Goal: Task Accomplishment & Management: Use online tool/utility

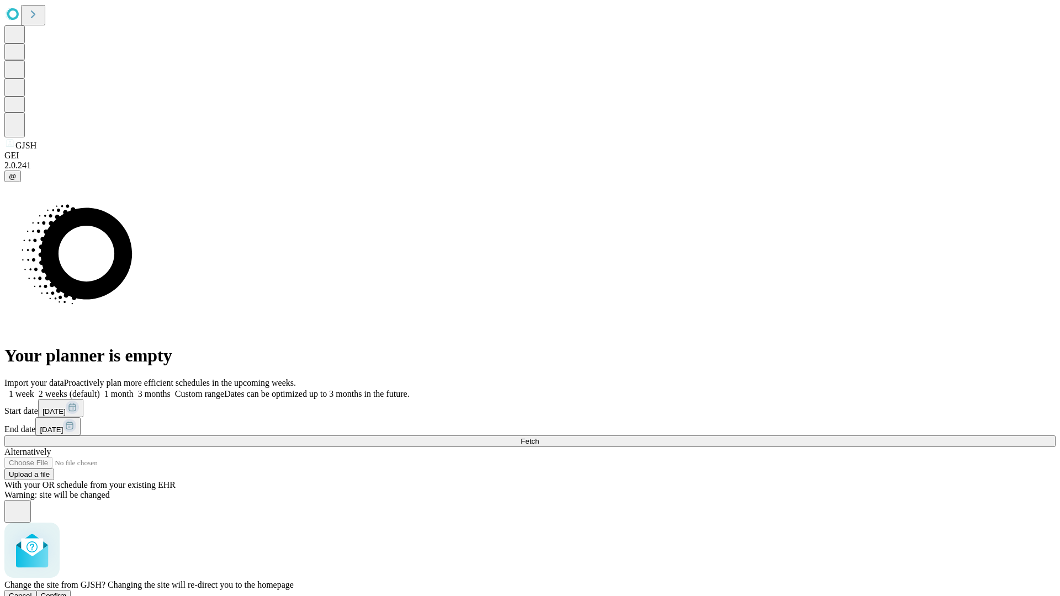
click at [67, 592] on span "Confirm" at bounding box center [54, 596] width 26 height 8
click at [34, 389] on label "1 week" at bounding box center [19, 393] width 30 height 9
click at [539, 437] on span "Fetch" at bounding box center [530, 441] width 18 height 8
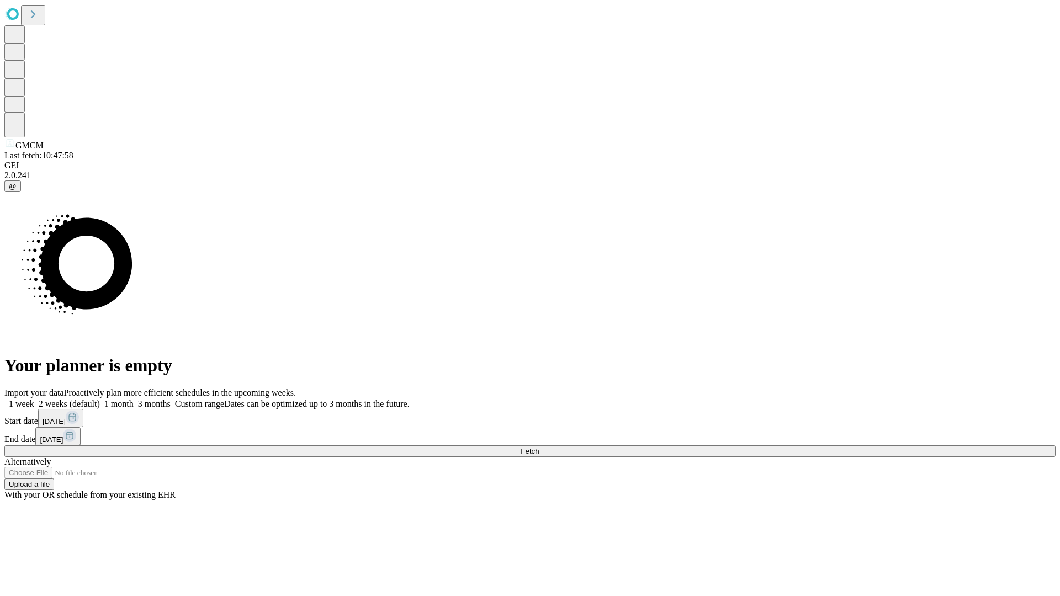
click at [34, 399] on label "1 week" at bounding box center [19, 403] width 30 height 9
click at [539, 447] on span "Fetch" at bounding box center [530, 451] width 18 height 8
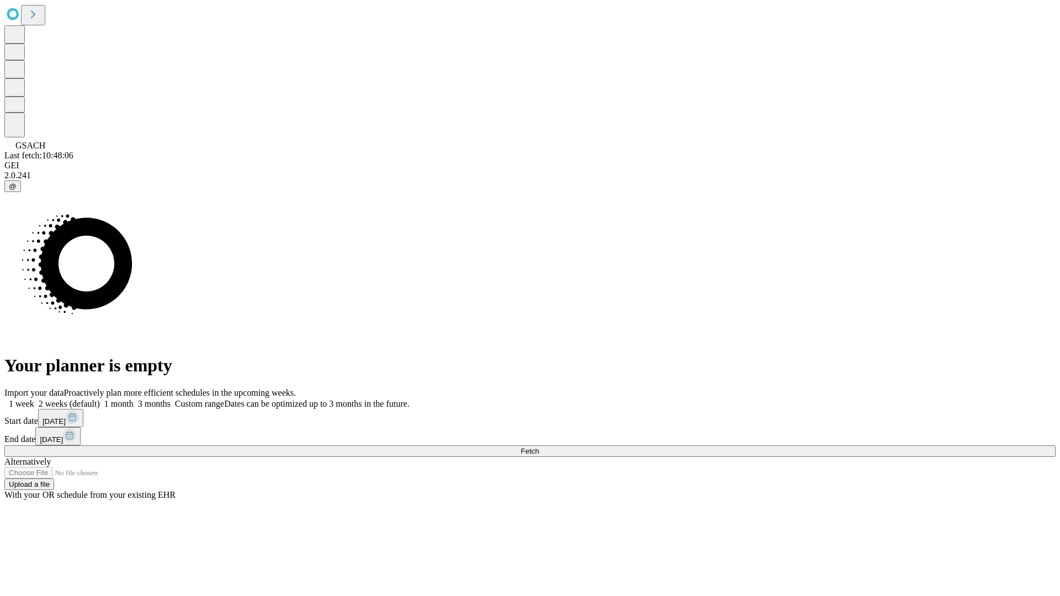
click at [34, 399] on label "1 week" at bounding box center [19, 403] width 30 height 9
click at [539, 447] on span "Fetch" at bounding box center [530, 451] width 18 height 8
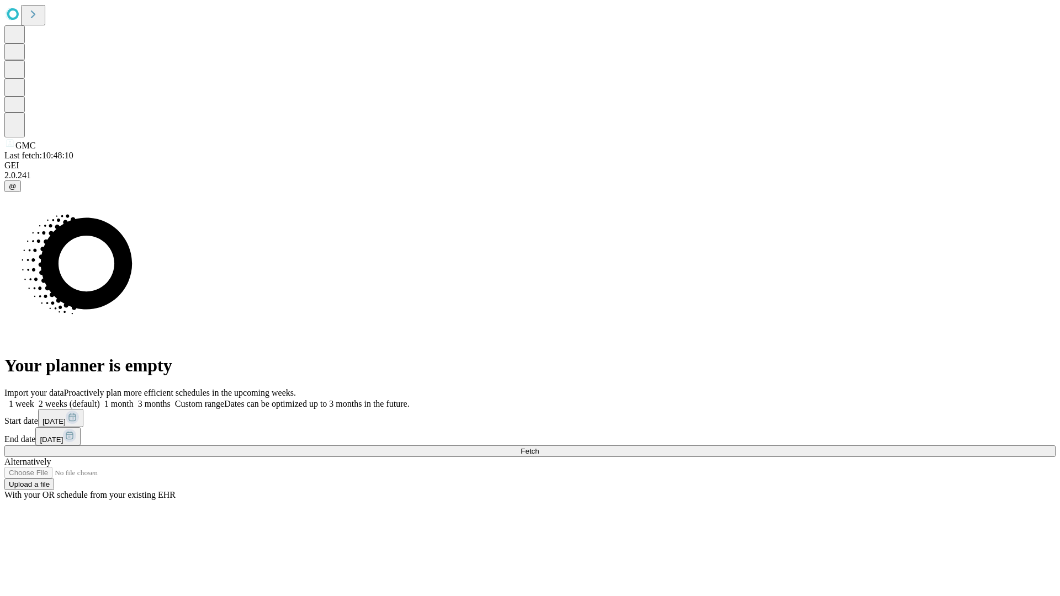
click at [539, 447] on span "Fetch" at bounding box center [530, 451] width 18 height 8
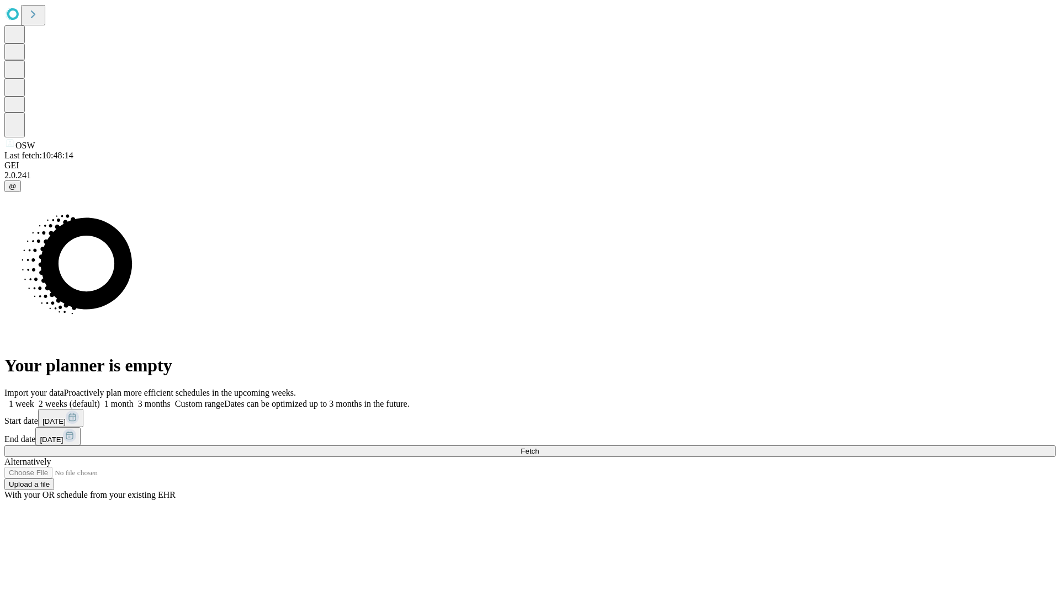
click at [539, 447] on span "Fetch" at bounding box center [530, 451] width 18 height 8
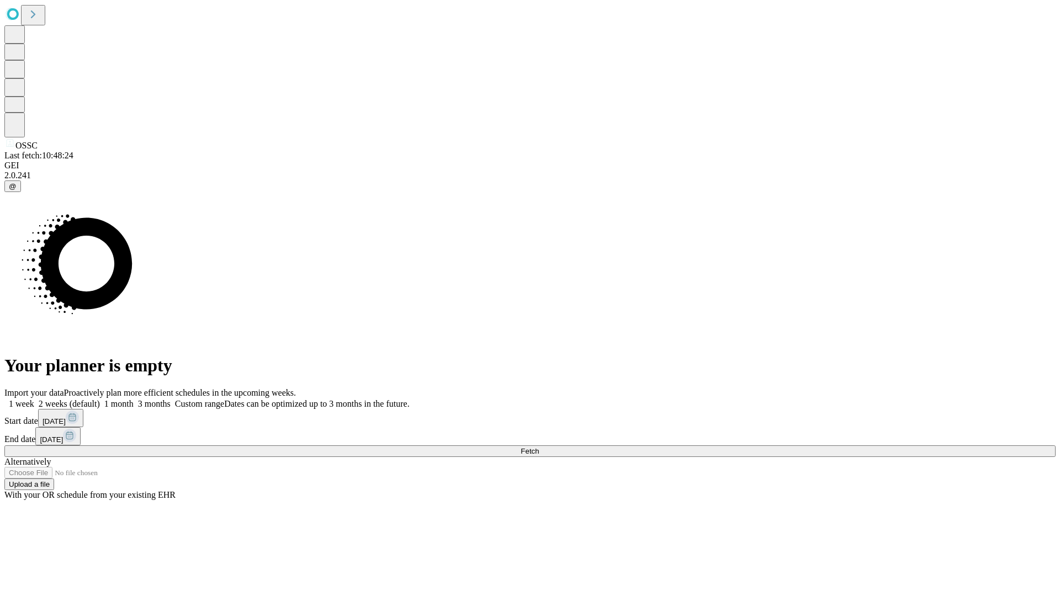
click at [34, 399] on label "1 week" at bounding box center [19, 403] width 30 height 9
click at [539, 447] on span "Fetch" at bounding box center [530, 451] width 18 height 8
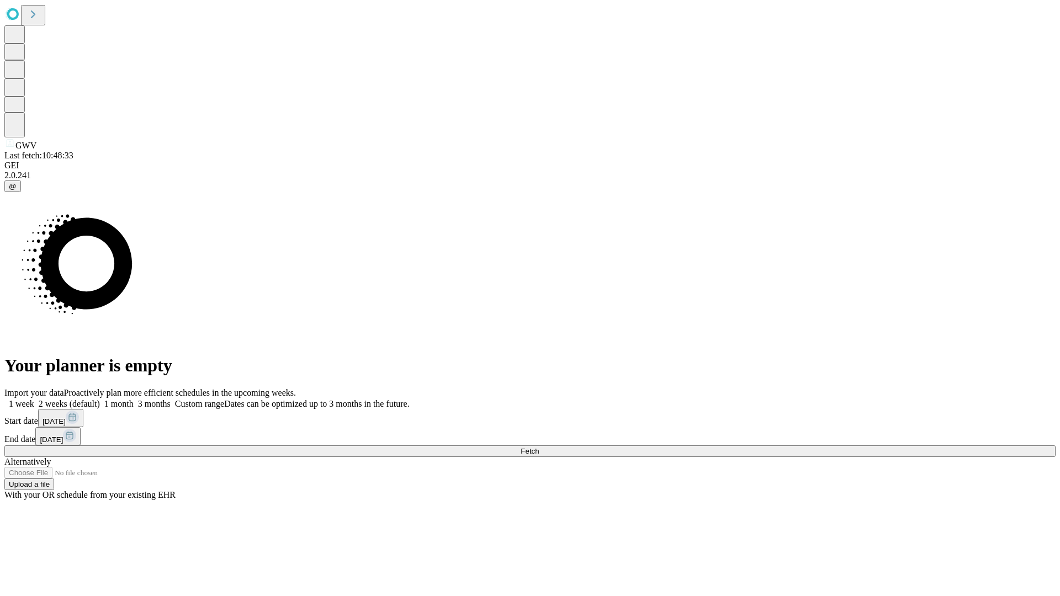
click at [34, 399] on label "1 week" at bounding box center [19, 403] width 30 height 9
click at [539, 447] on span "Fetch" at bounding box center [530, 451] width 18 height 8
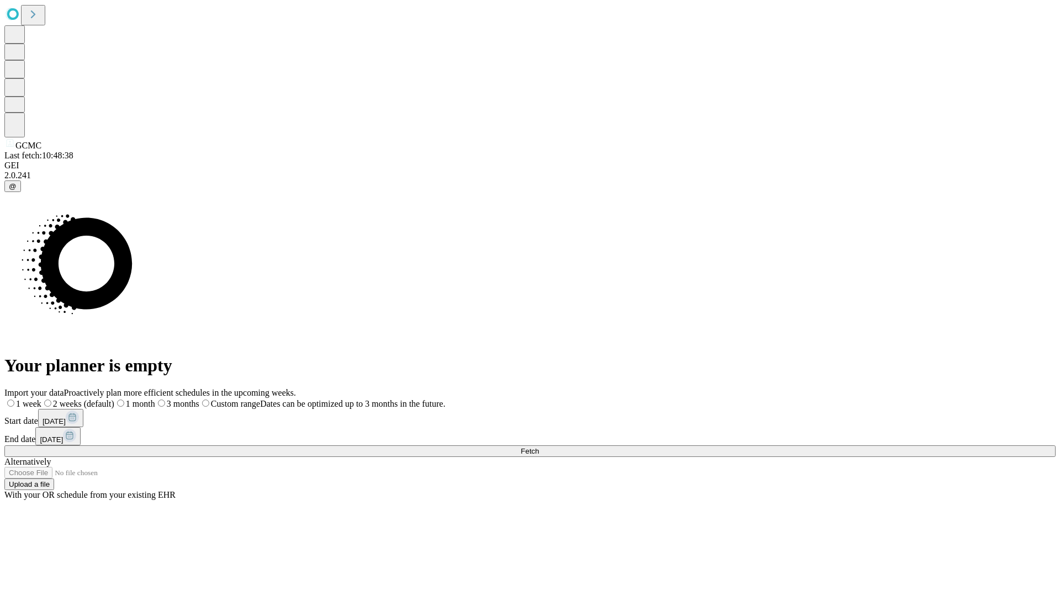
click at [41, 399] on label "1 week" at bounding box center [22, 403] width 37 height 9
click at [539, 447] on span "Fetch" at bounding box center [530, 451] width 18 height 8
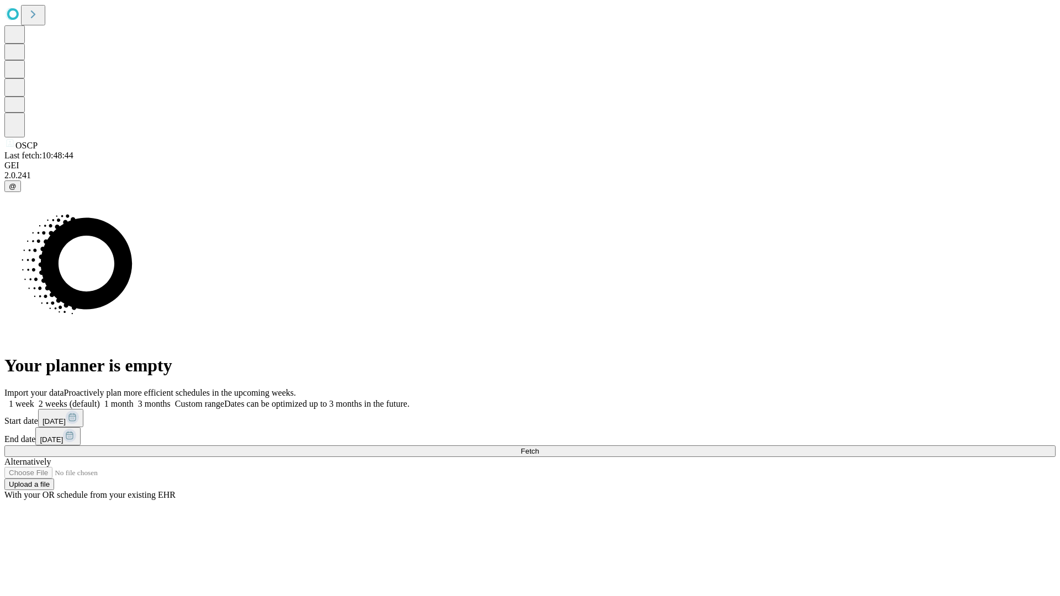
click at [34, 399] on label "1 week" at bounding box center [19, 403] width 30 height 9
click at [539, 447] on span "Fetch" at bounding box center [530, 451] width 18 height 8
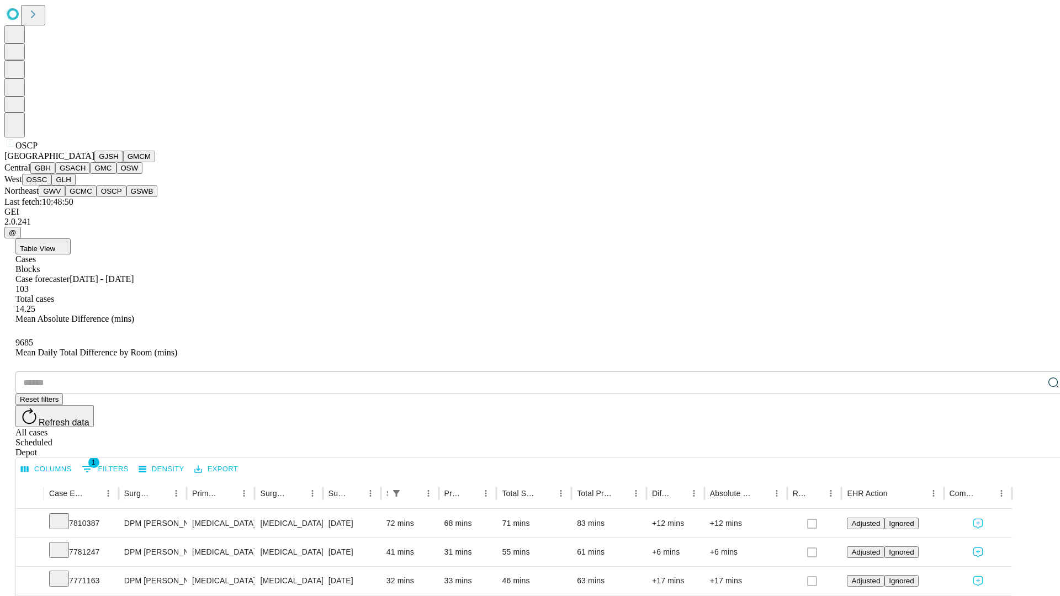
click at [126, 197] on button "GSWB" at bounding box center [141, 192] width 31 height 12
